Goal: Task Accomplishment & Management: Complete application form

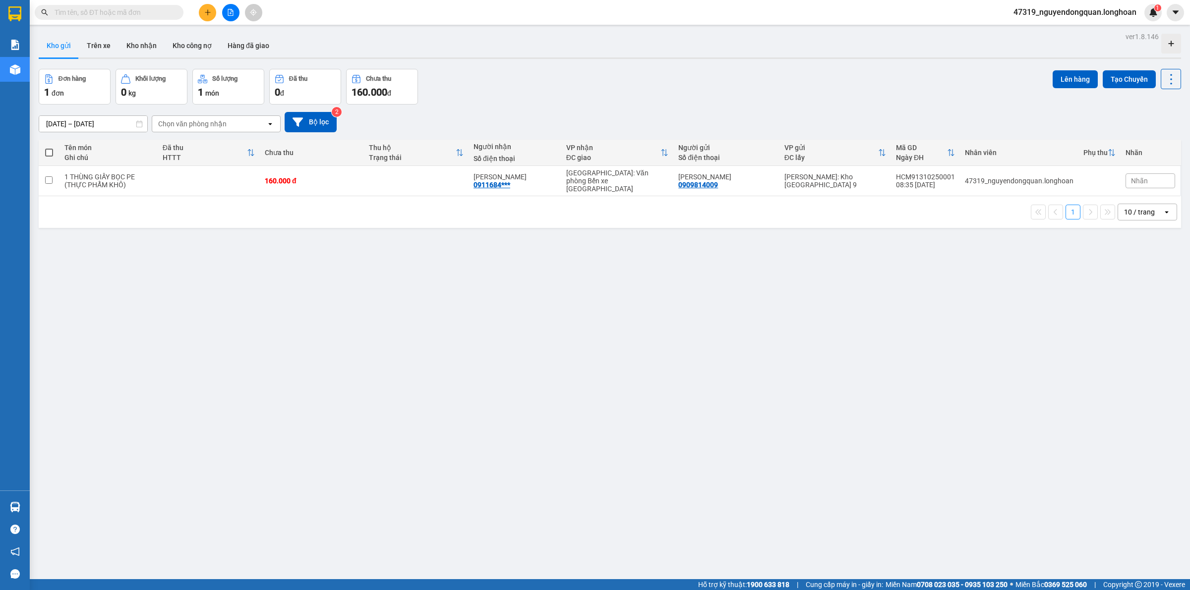
click at [170, 19] on span at bounding box center [109, 12] width 149 height 15
click at [169, 16] on input "text" at bounding box center [113, 12] width 117 height 11
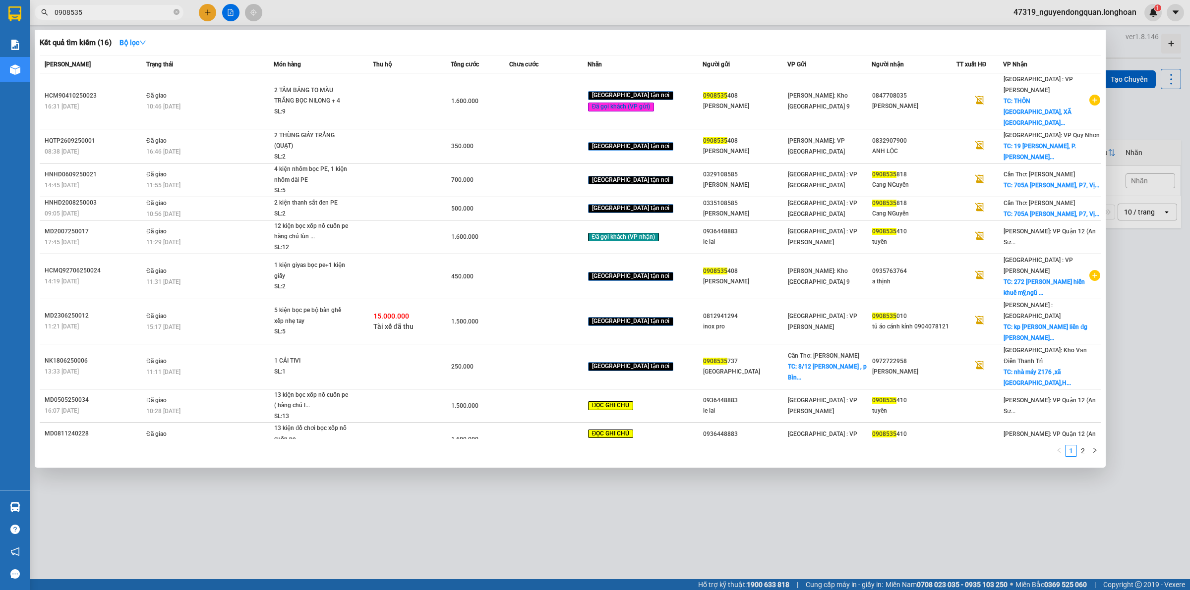
click at [129, 15] on input "0908535" at bounding box center [113, 12] width 117 height 11
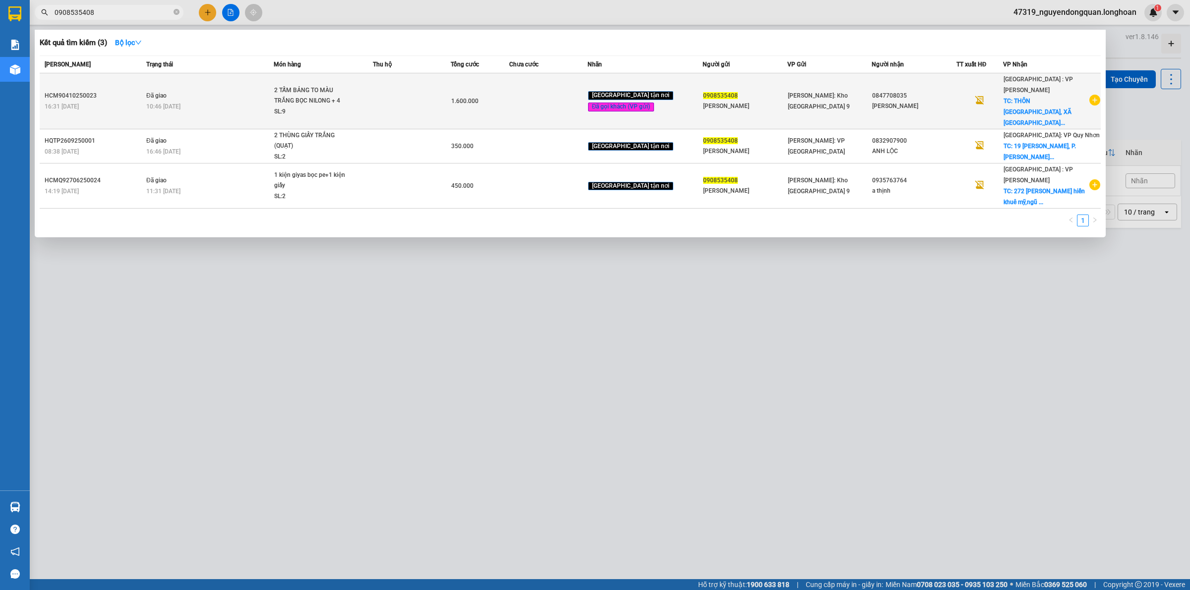
type input "0908535408"
click at [472, 96] on div "1.600.000" at bounding box center [480, 101] width 58 height 11
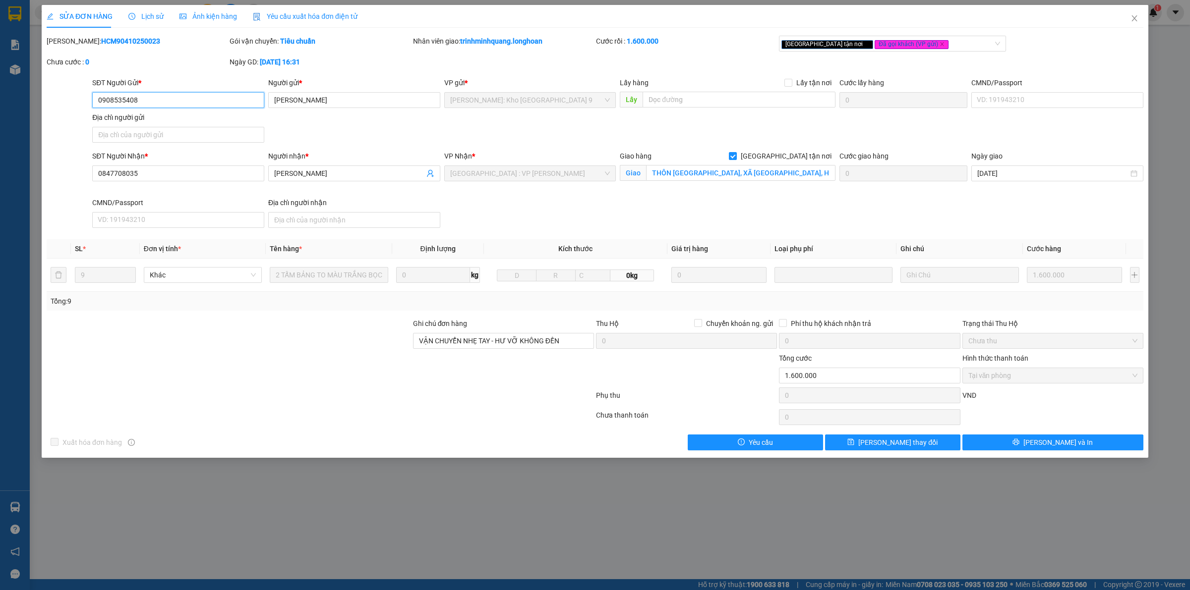
type input "0908535408"
type input "[PERSON_NAME]"
type input "0847708035"
type input "[PERSON_NAME]"
checkbox input "true"
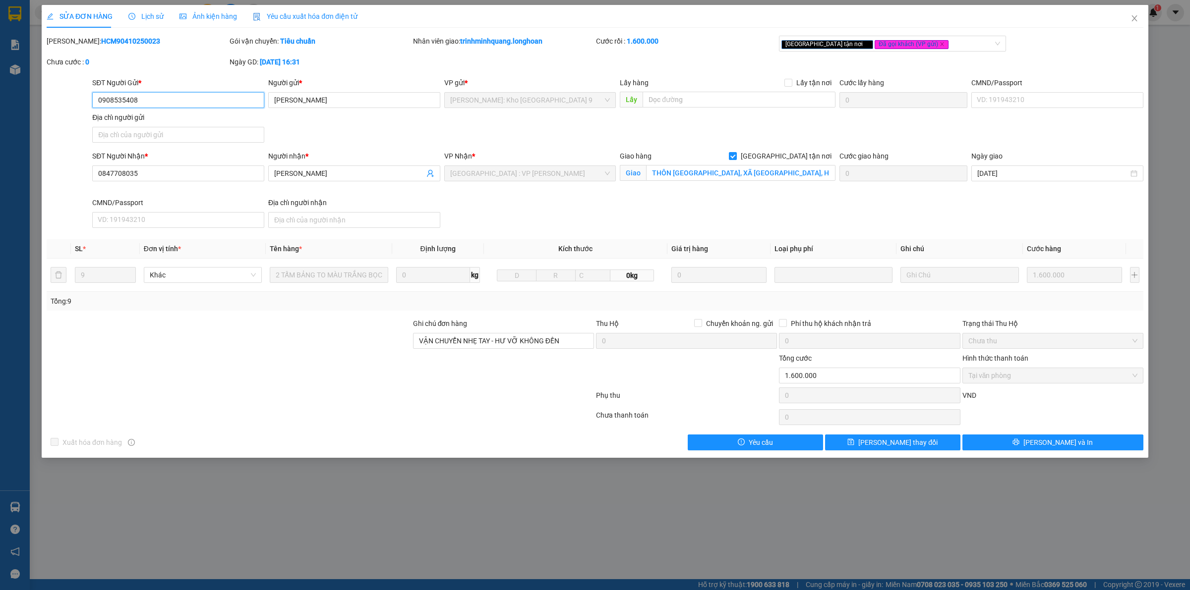
type input "THÔN [GEOGRAPHIC_DATA], XÃ [GEOGRAPHIC_DATA], HUYỆN [GEOGRAPHIC_DATA], [GEOGRAP…"
type input "VẬN CHUYỂN NHẸ TAY - HƯ VỠ KHÔNG ĐỀN"
type input "0"
type input "1.600.000"
click at [140, 20] on span "Lịch sử" at bounding box center [145, 16] width 35 height 8
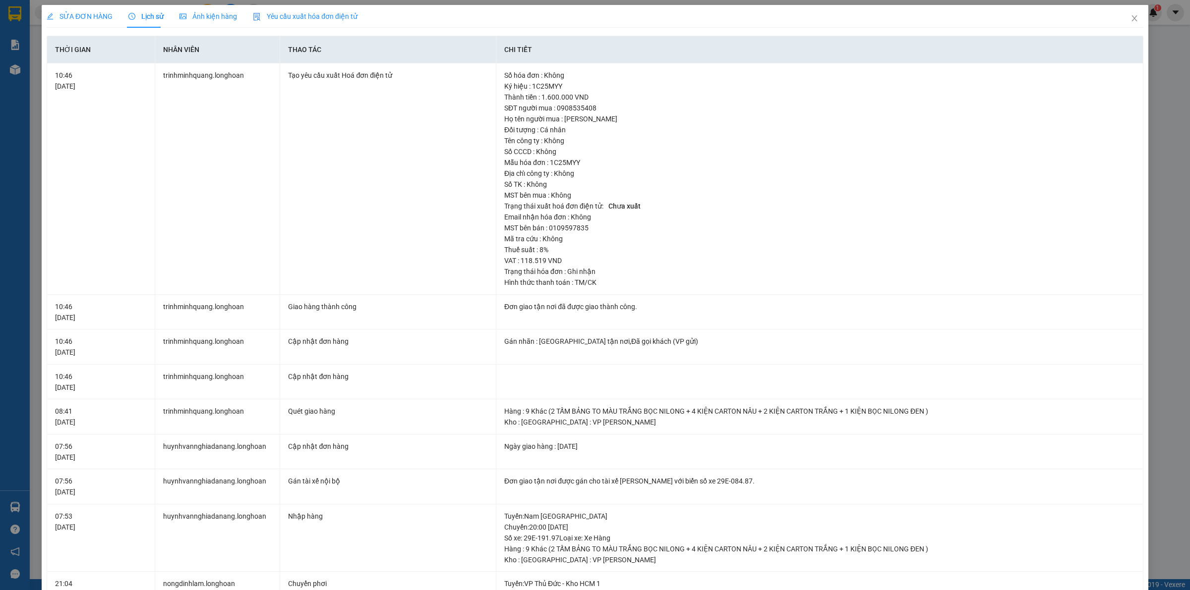
click at [104, 18] on span "SỬA ĐƠN HÀNG" at bounding box center [80, 16] width 66 height 8
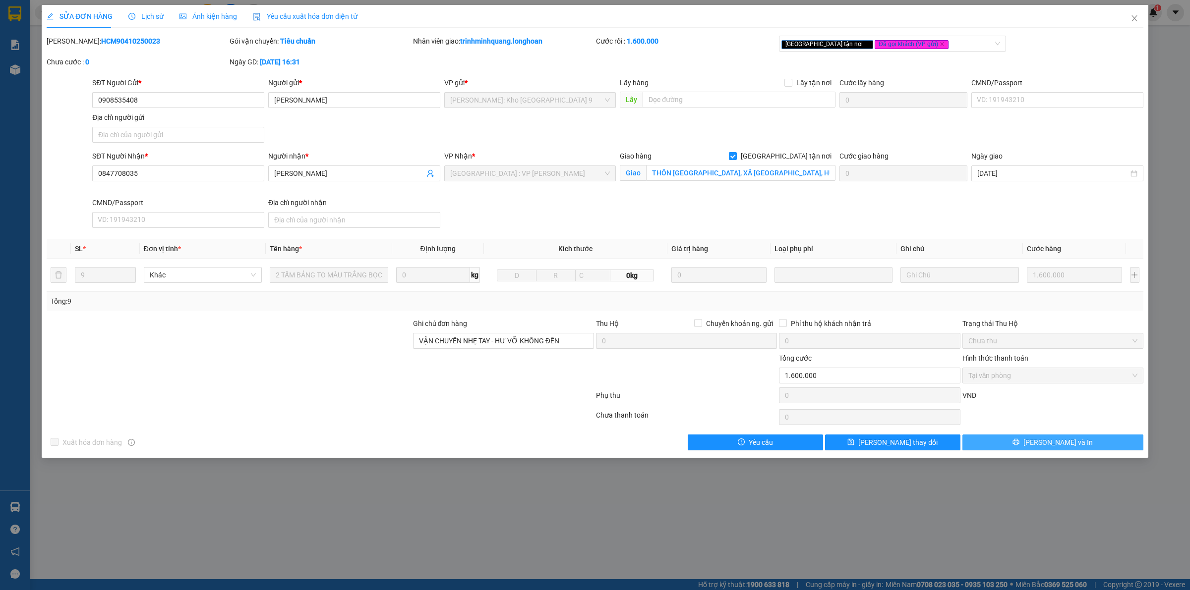
click at [1019, 446] on icon "printer" at bounding box center [1015, 442] width 7 height 7
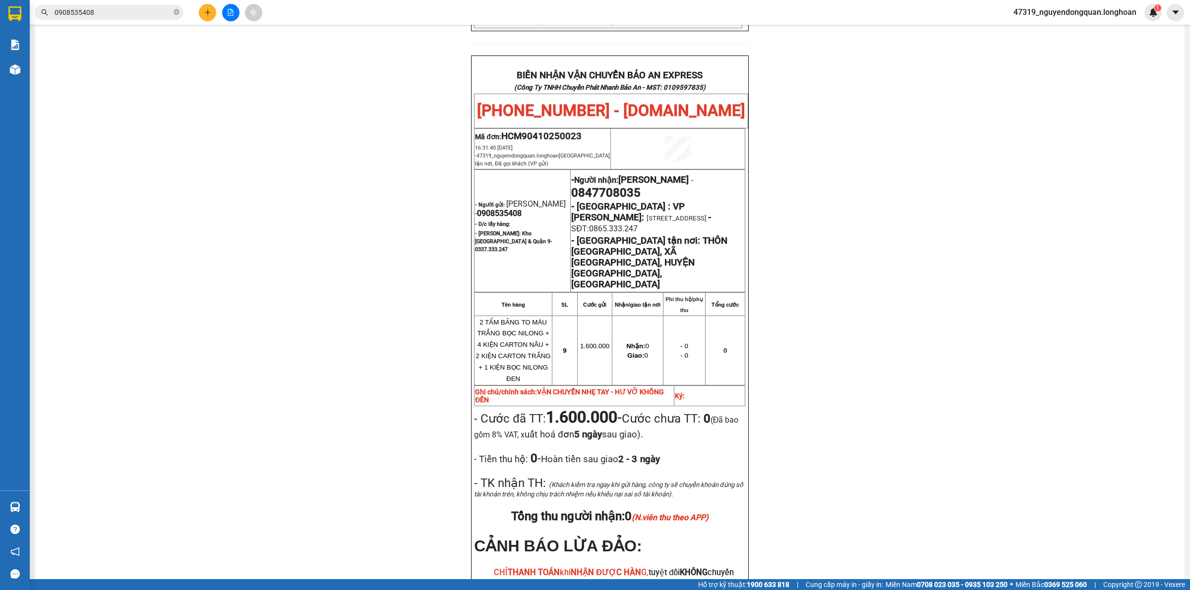
scroll to position [487, 0]
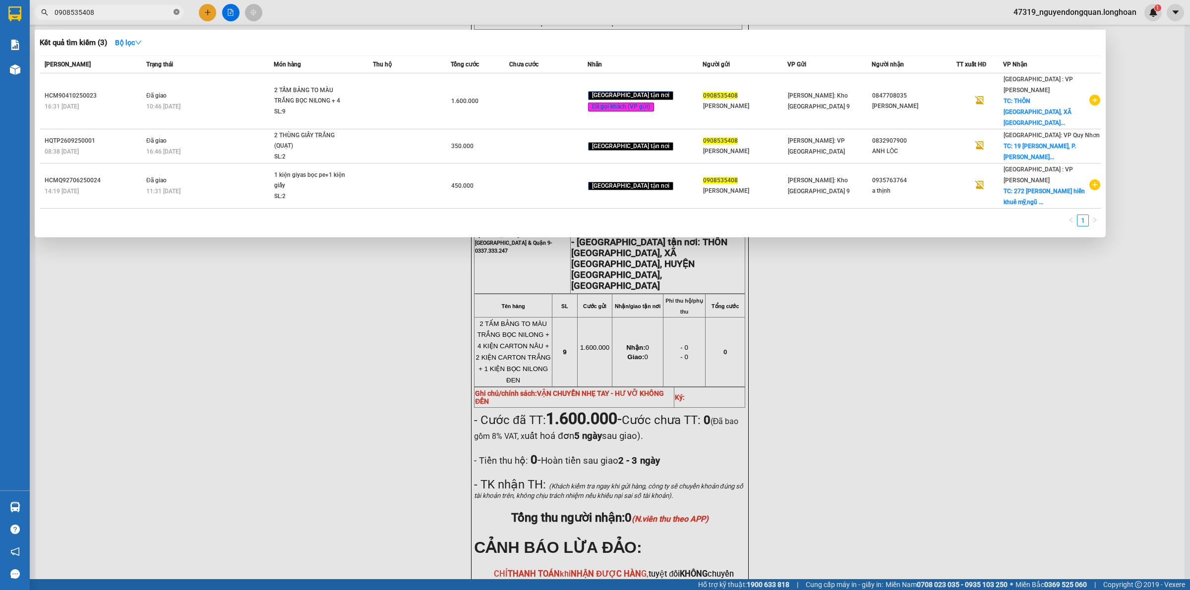
click at [177, 11] on icon "close-circle" at bounding box center [177, 12] width 6 height 6
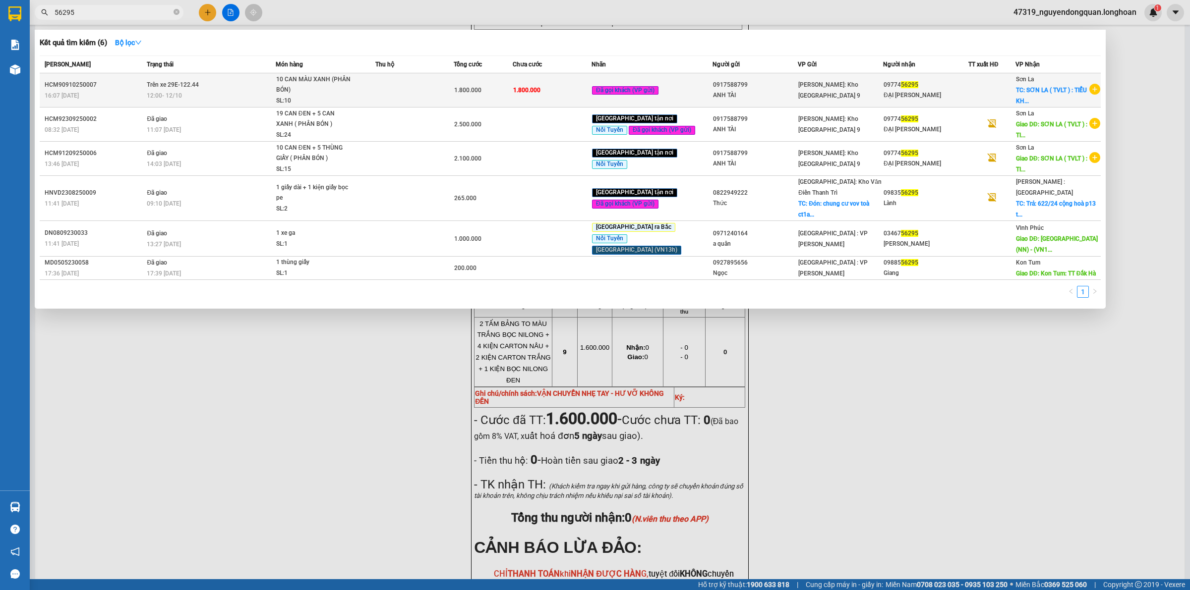
type input "56295"
click at [375, 91] on span "10 CAN MÀU XANH (PHÂN BÓN) SL: 10" at bounding box center [325, 90] width 99 height 32
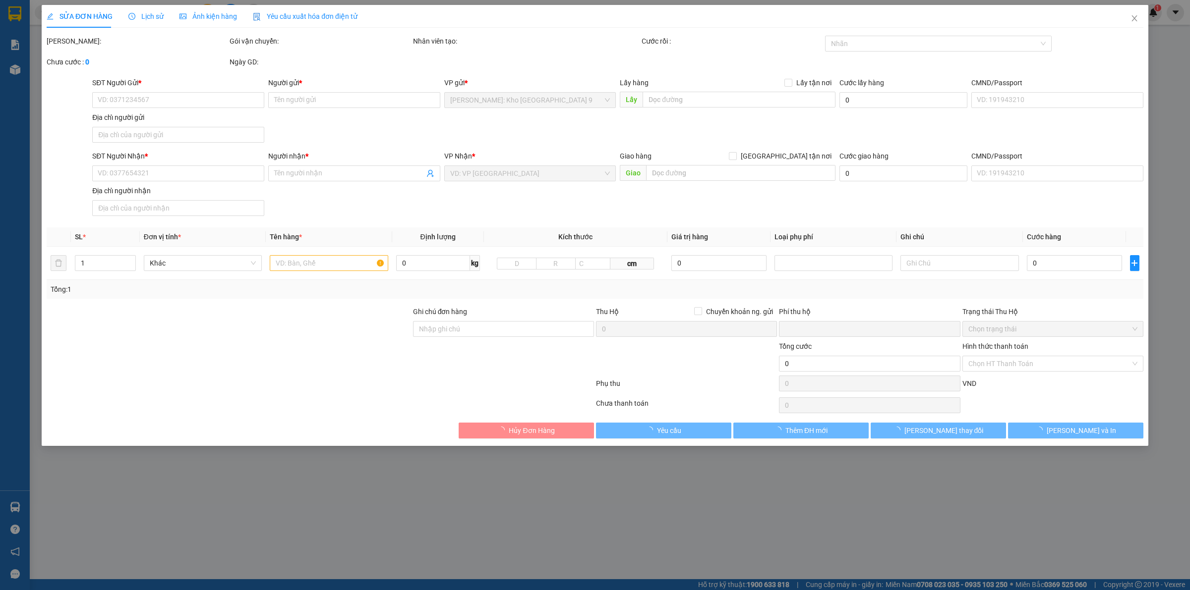
type input "0917588799"
type input "ANH TÀI"
type input "0977456295"
type input "ĐẠI [PERSON_NAME]"
checkbox input "true"
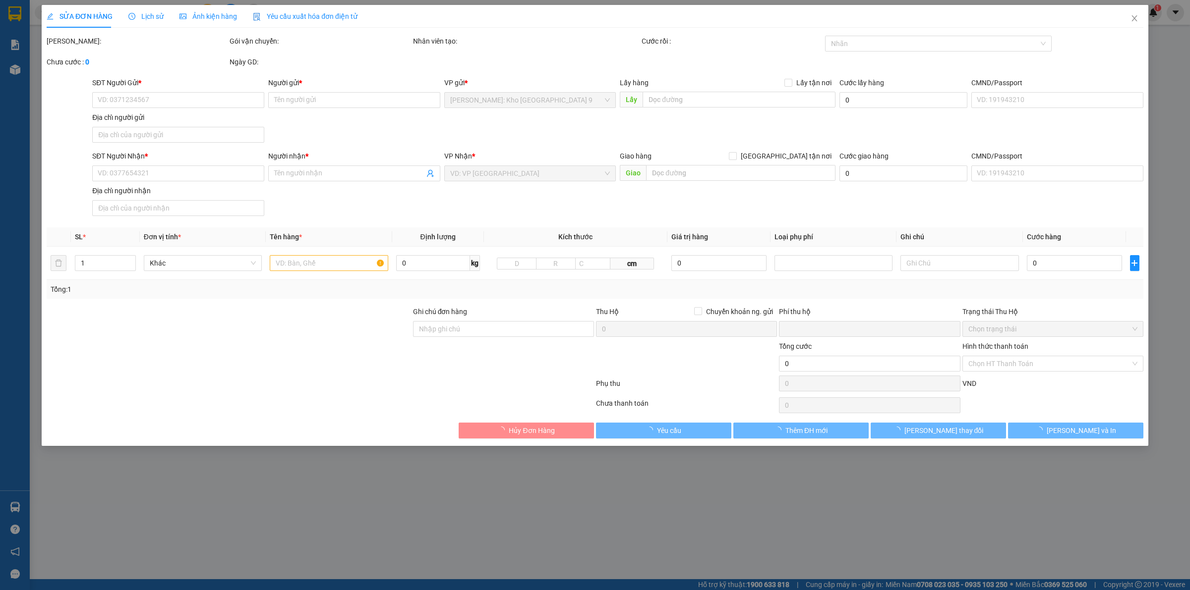
type input "SƠN LA ( TVLT ) : TIỂU KHU THỐNG NHẤT - [GEOGRAPHIC_DATA] - [GEOGRAPHIC_DATA] -…"
type input "VẬN CHUYỂN NHẸ TAY - HƯ VỠ KHÔNG ĐỀN"
type input "0"
type input "1.800.000"
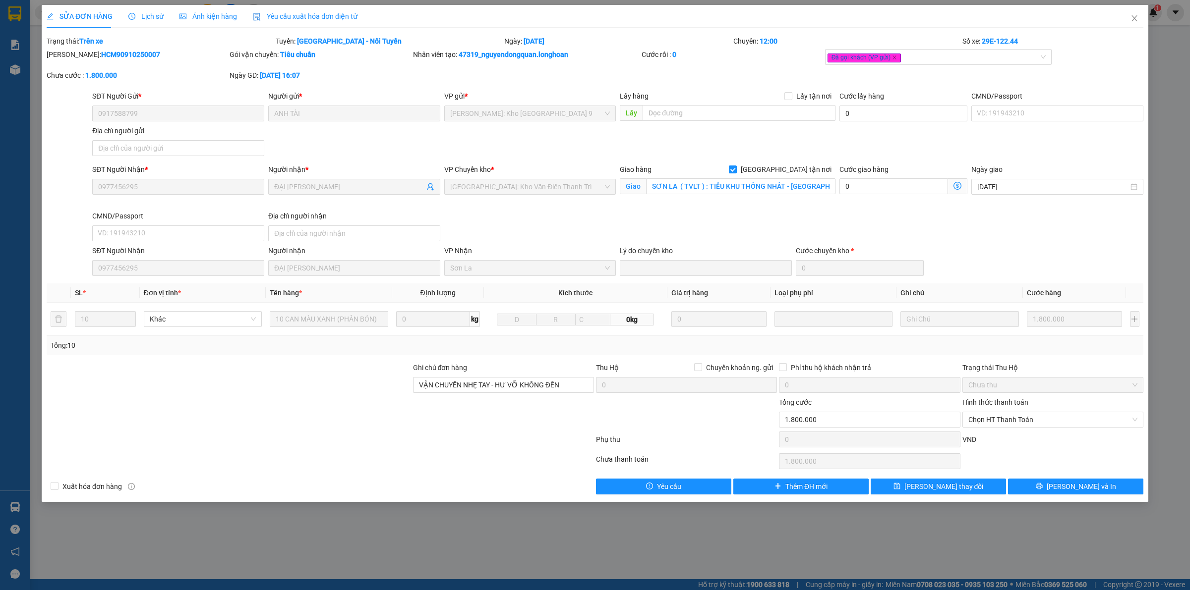
click at [153, 20] on span "Lịch sử" at bounding box center [145, 16] width 35 height 8
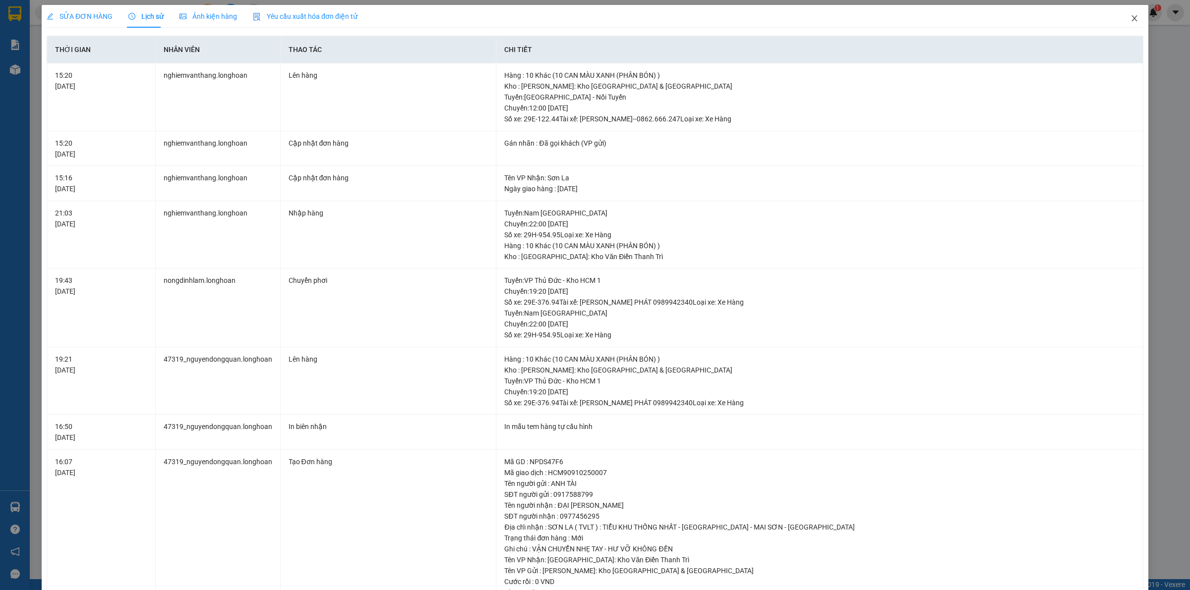
click at [1130, 18] on icon "close" at bounding box center [1134, 18] width 8 height 8
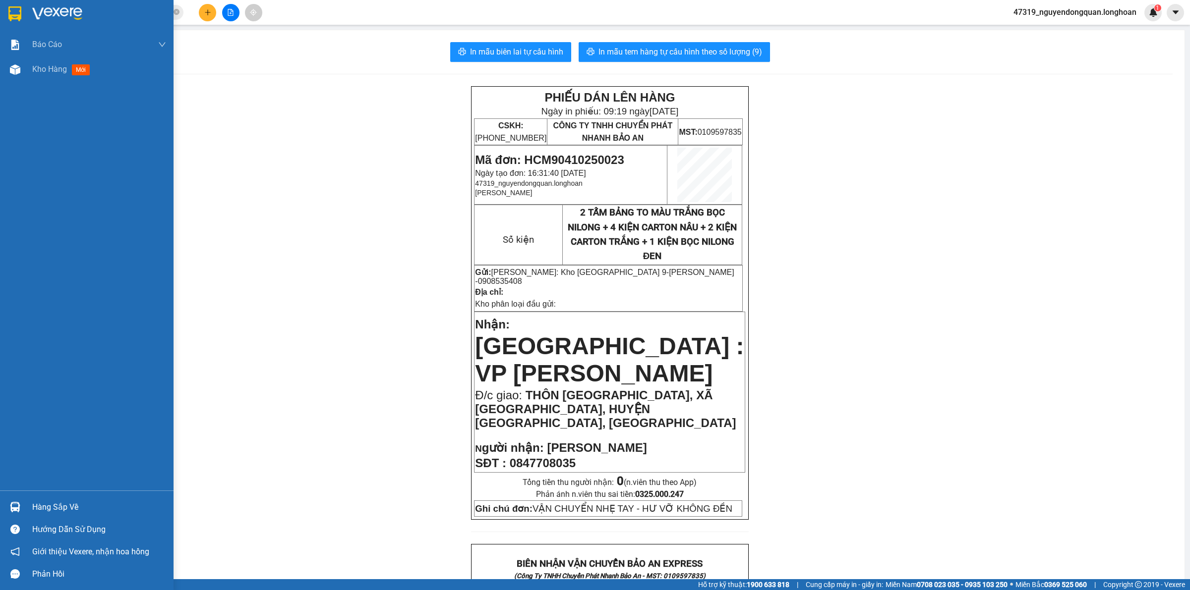
click at [17, 13] on img at bounding box center [14, 13] width 13 height 15
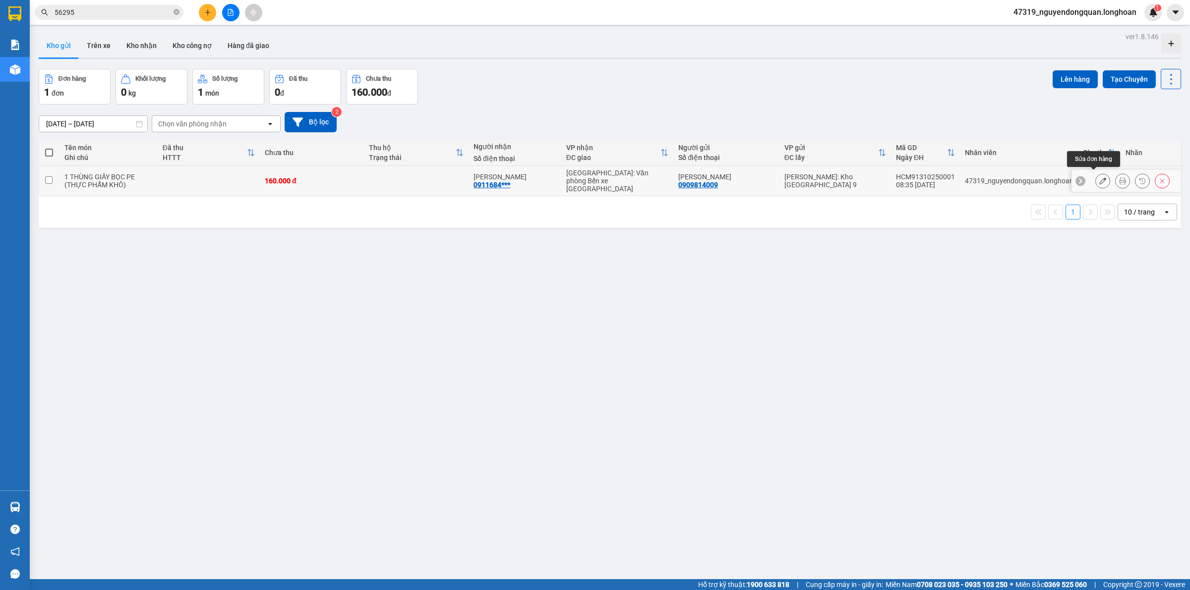
click at [1119, 177] on icon at bounding box center [1122, 180] width 7 height 7
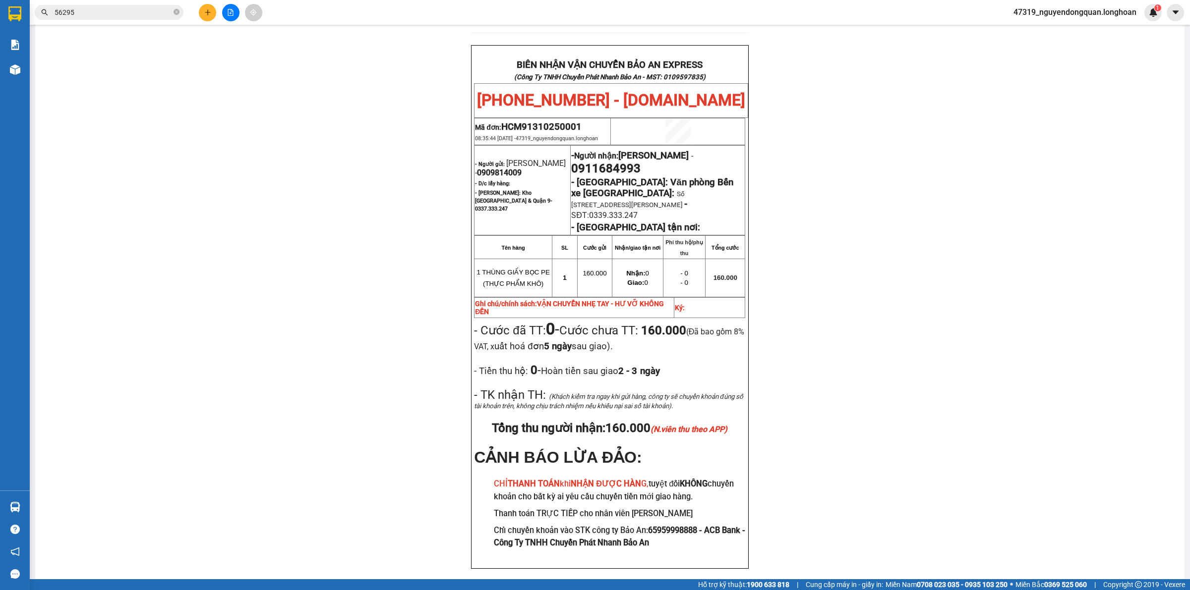
scroll to position [479, 0]
drag, startPoint x: 568, startPoint y: 161, endPoint x: 637, endPoint y: 160, distance: 69.4
click at [637, 160] on p "- Người nhận: TUYẾT THANH - 0911684993" at bounding box center [657, 161] width 173 height 28
copy span "0911684993"
click at [459, 201] on div "PHIẾU DÁN LÊN HÀNG Ngày in phiếu: 10:03 [DATE] CSKH: [PHONE_NUMBER] CÔNG TY TNH…" at bounding box center [609, 100] width 1125 height 986
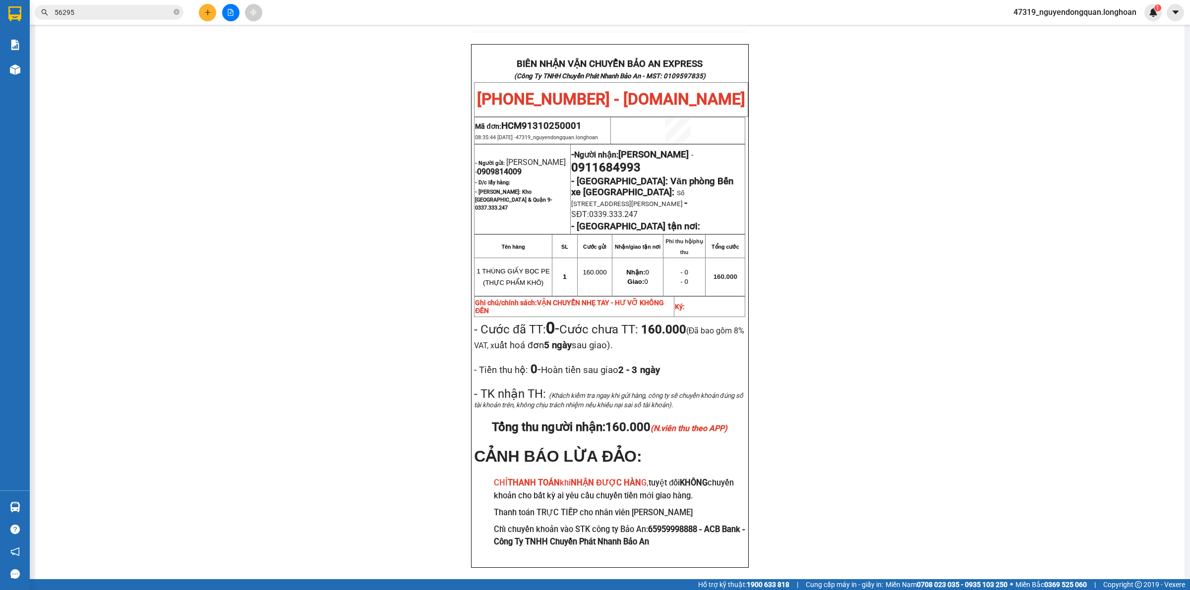
click at [332, 248] on div "PHIẾU DÁN LÊN HÀNG Ngày in phiếu: 10:03 [DATE] CSKH: [PHONE_NUMBER] CÔNG TY TNH…" at bounding box center [609, 100] width 1125 height 986
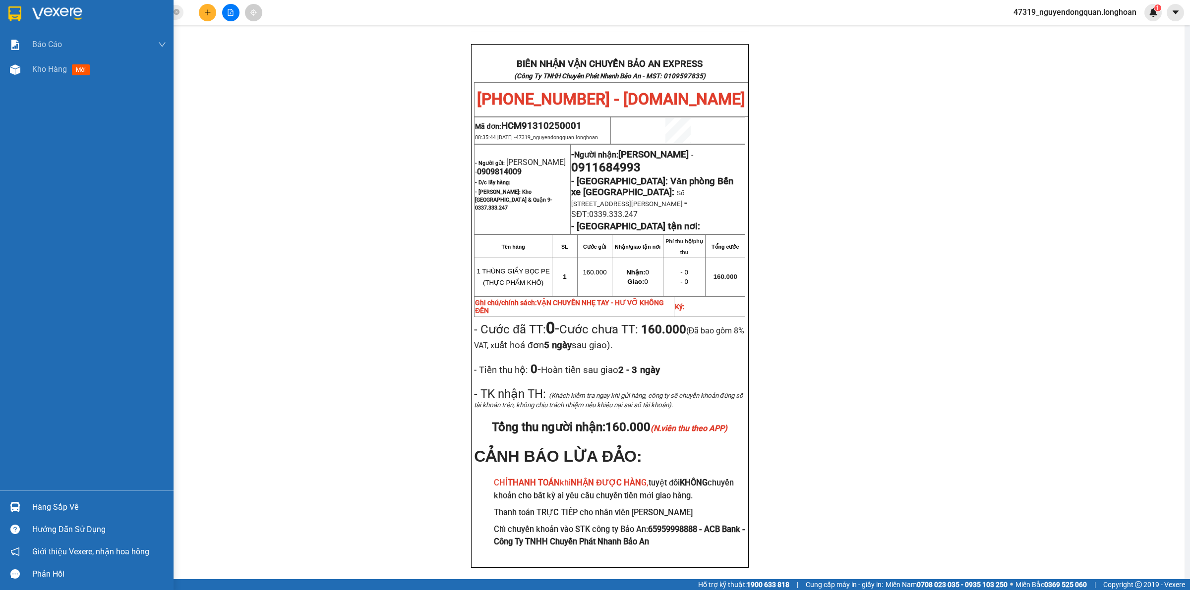
click at [28, 20] on div at bounding box center [87, 16] width 174 height 32
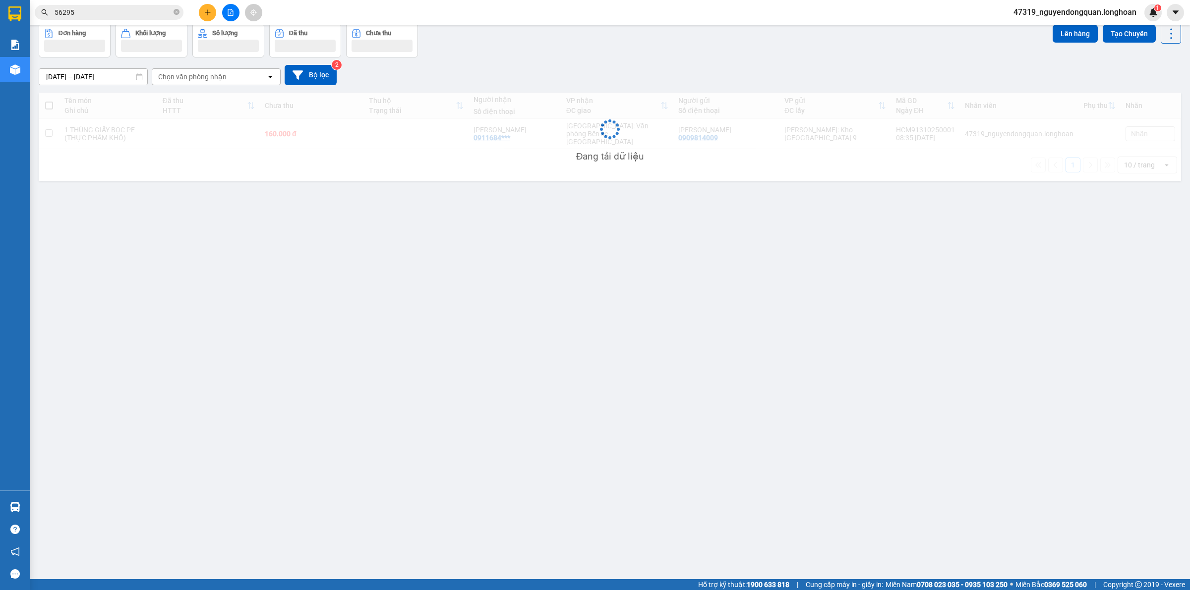
scroll to position [46, 0]
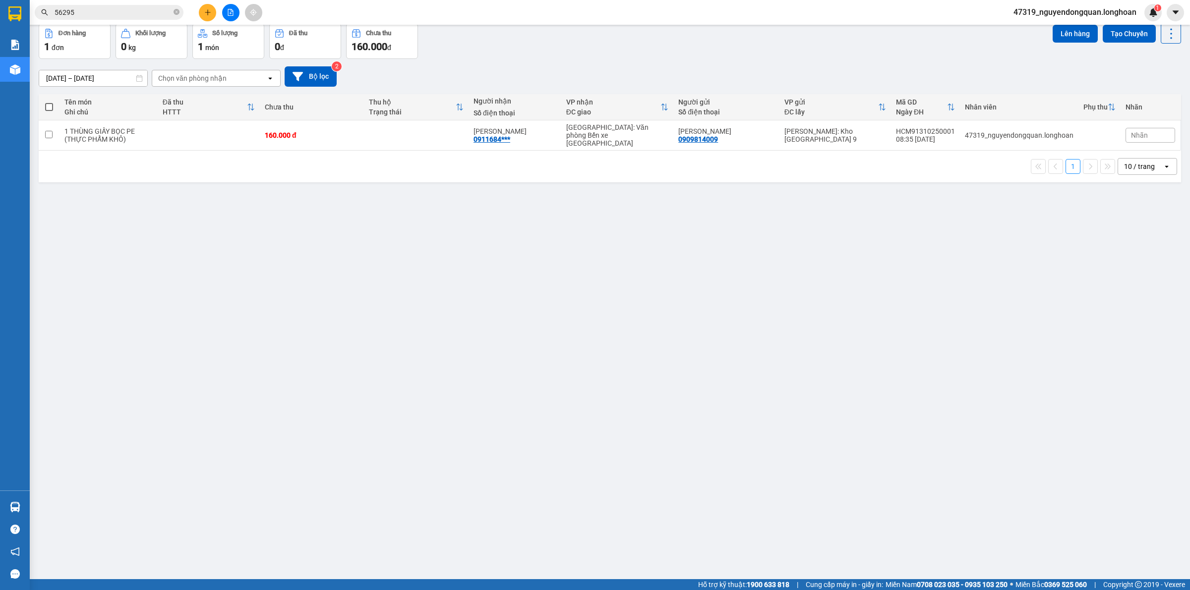
click at [1131, 131] on span "Nhãn" at bounding box center [1139, 135] width 17 height 8
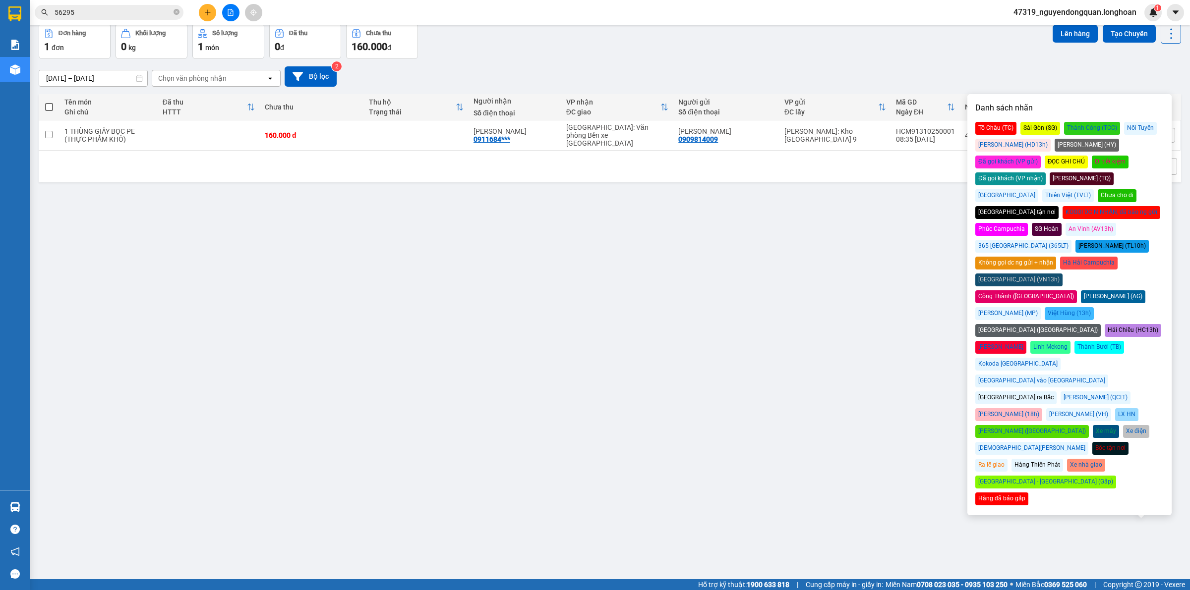
click at [1041, 156] on div "Đã gọi khách (VP gửi)" at bounding box center [1007, 162] width 65 height 13
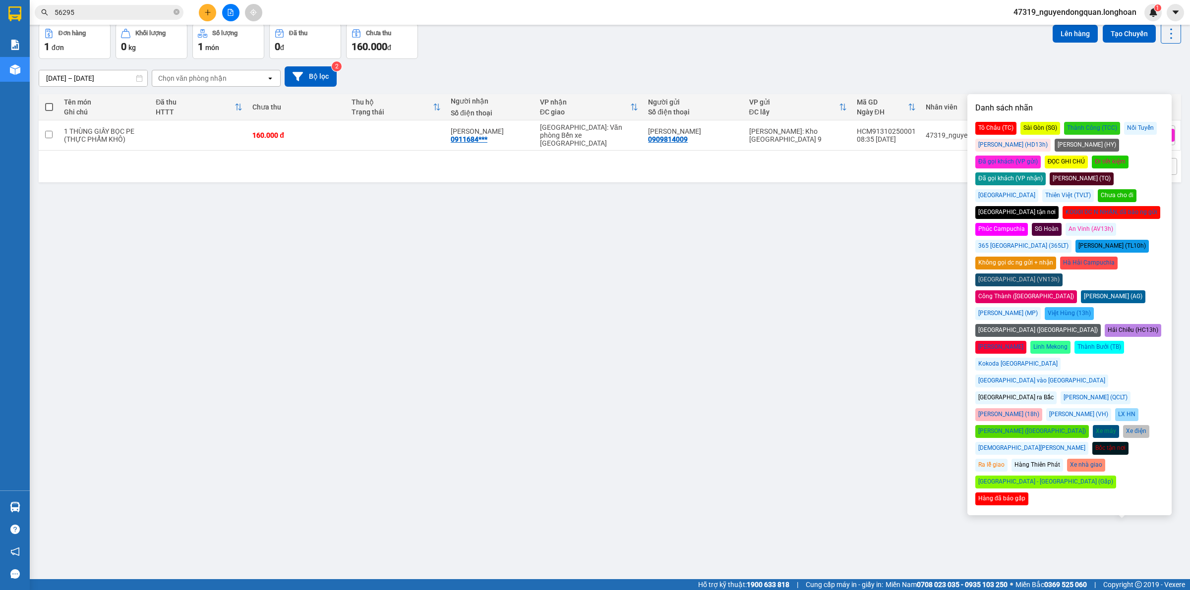
drag, startPoint x: 715, startPoint y: 237, endPoint x: 760, endPoint y: 224, distance: 46.9
click at [715, 237] on div "ver 1.8.146 Kho gửi Trên xe Kho nhận Kho công nợ Hàng đã giao Đơn hàng 1 đơn Kh…" at bounding box center [610, 279] width 1150 height 590
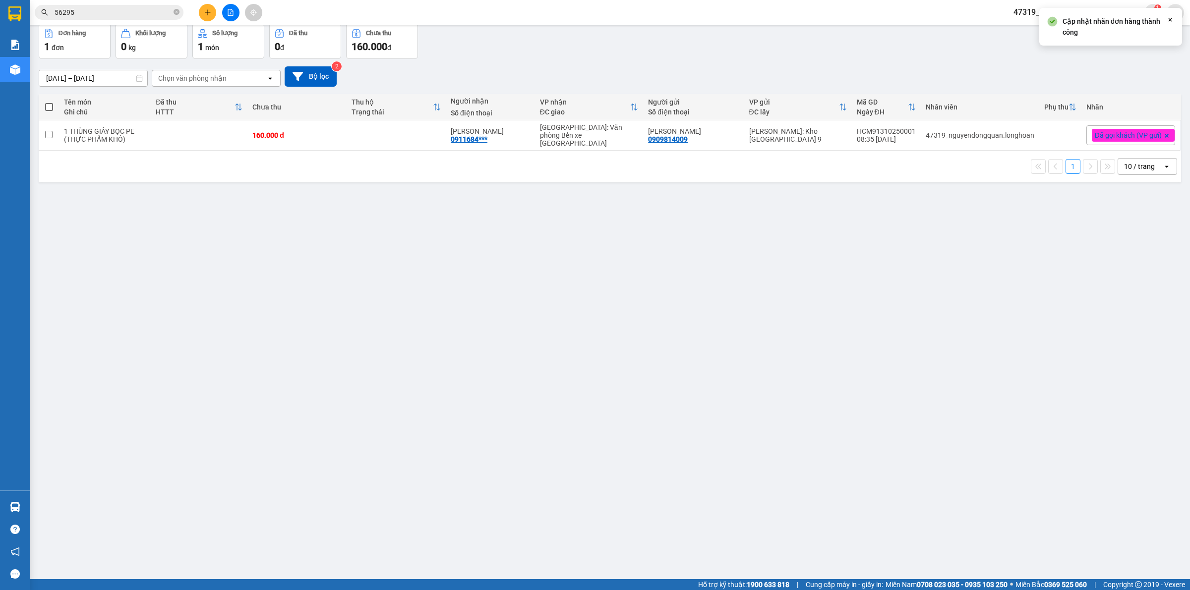
click at [1130, 165] on div "10 / trang" at bounding box center [1139, 167] width 31 height 10
click at [1129, 271] on span "100 / trang" at bounding box center [1134, 273] width 36 height 10
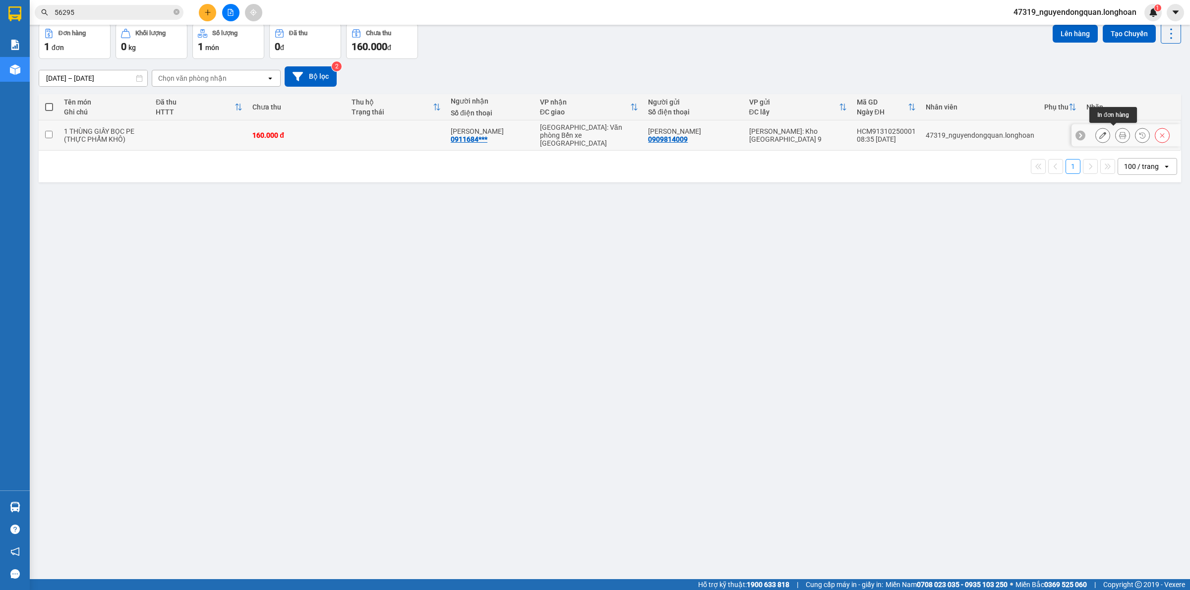
click at [1119, 133] on icon at bounding box center [1122, 135] width 7 height 7
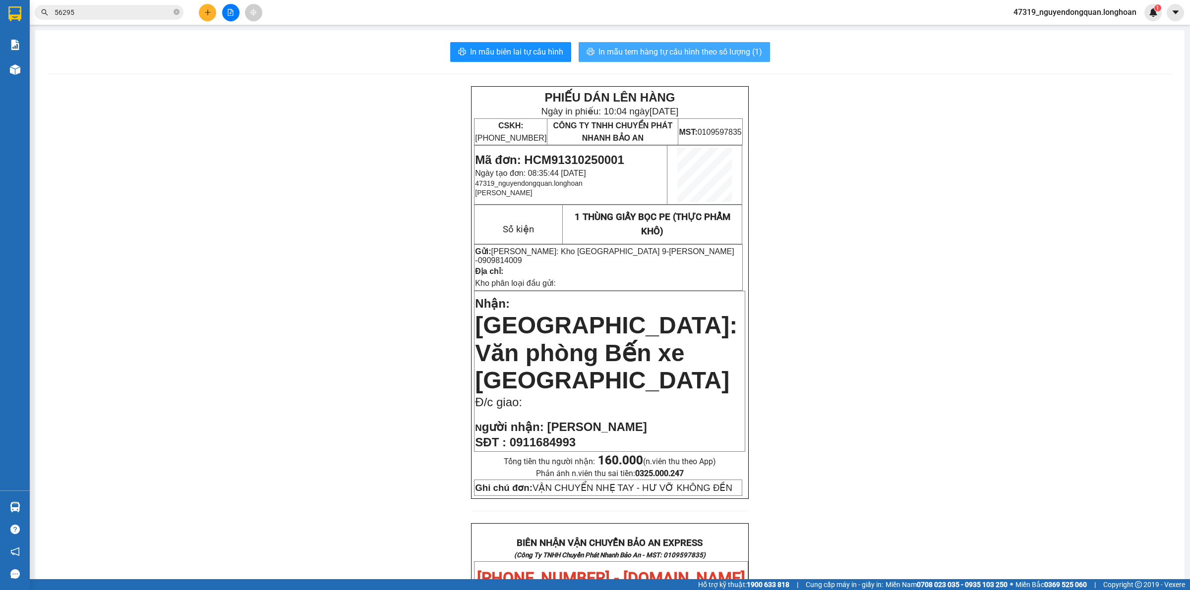
click at [731, 45] on button "In mẫu tem hàng tự cấu hình theo số lượng (1)" at bounding box center [674, 52] width 191 height 20
